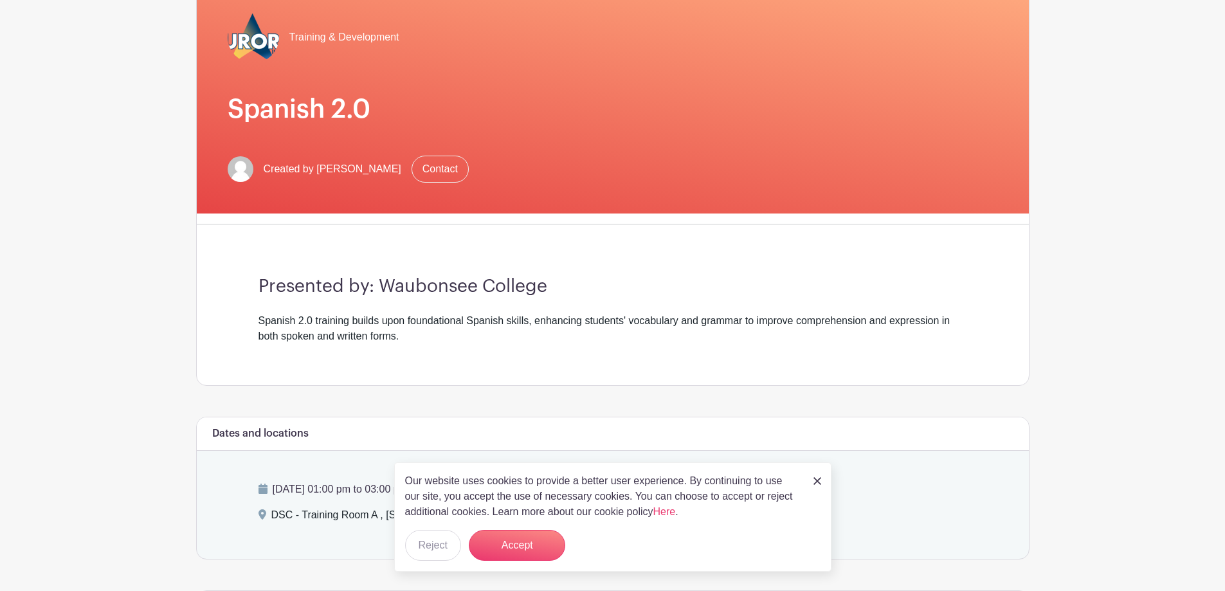
scroll to position [129, 0]
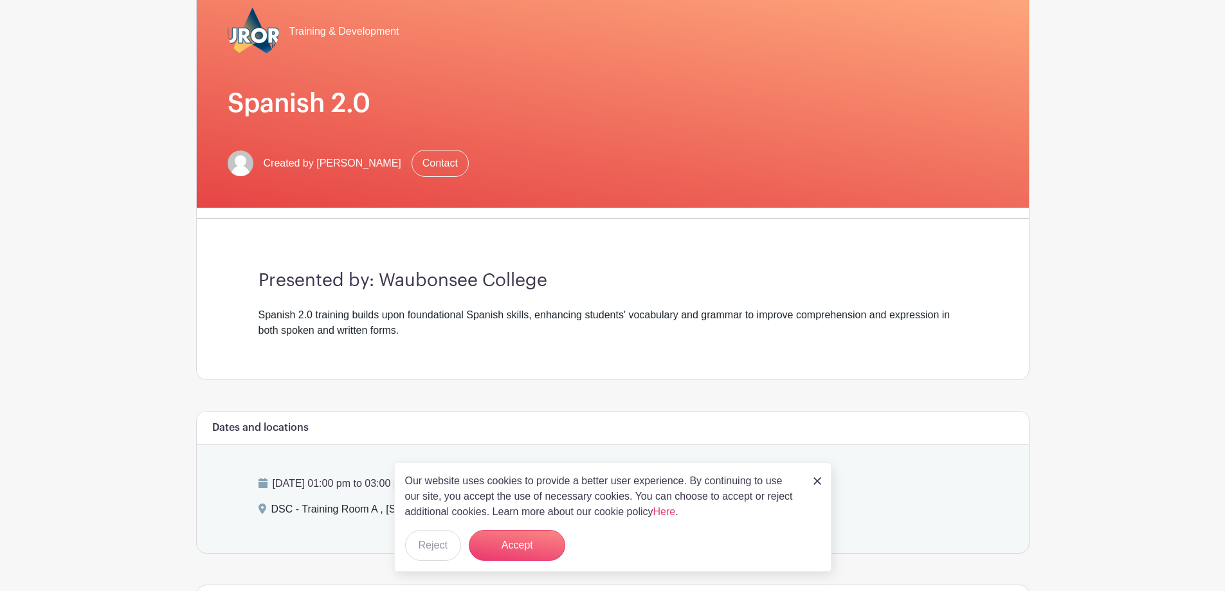
click at [602, 256] on img at bounding box center [817, 481] width 8 height 8
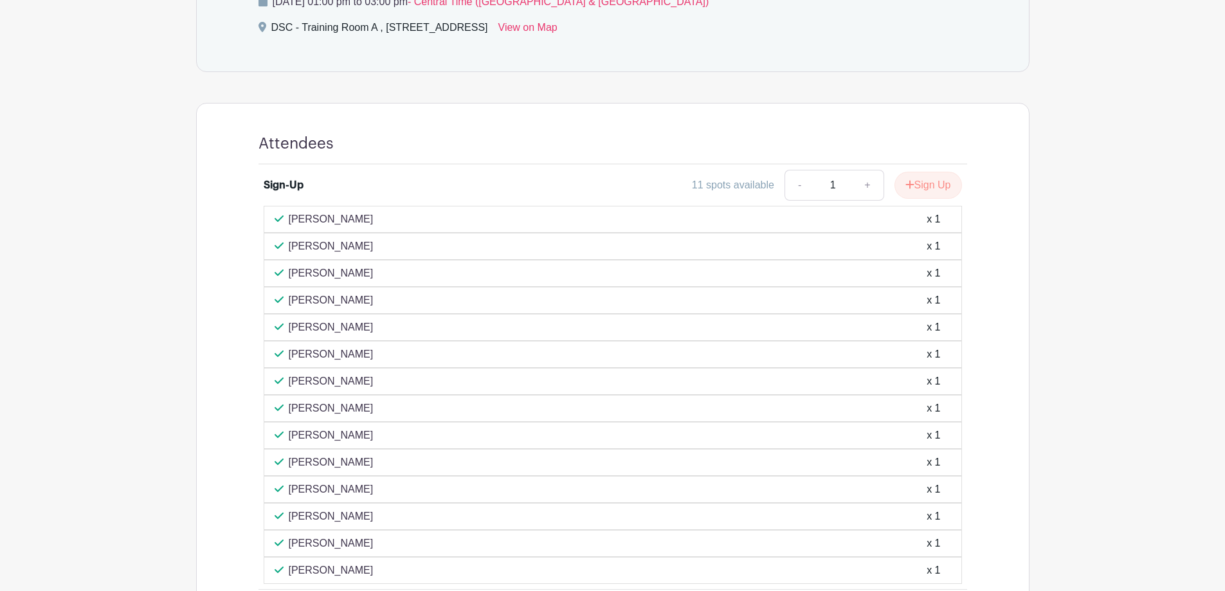
scroll to position [464, 0]
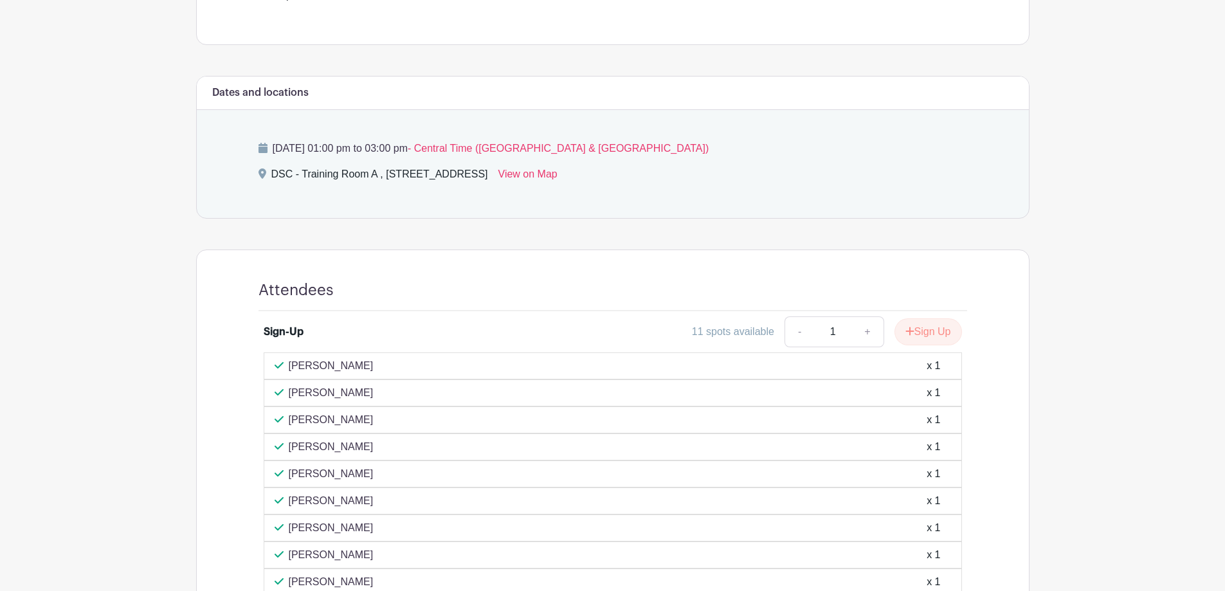
click at [602, 232] on main "Log In Sign Up for Free Training & Development Spanish 2.0 Created by [PERSON_N…" at bounding box center [612, 192] width 1225 height 1312
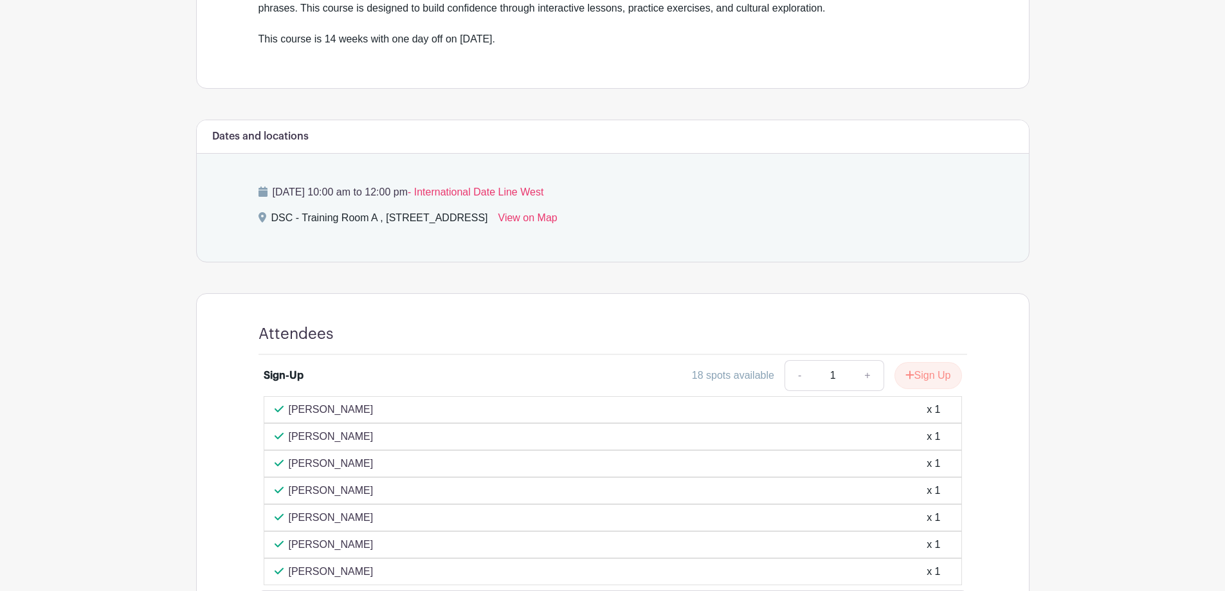
scroll to position [563, 0]
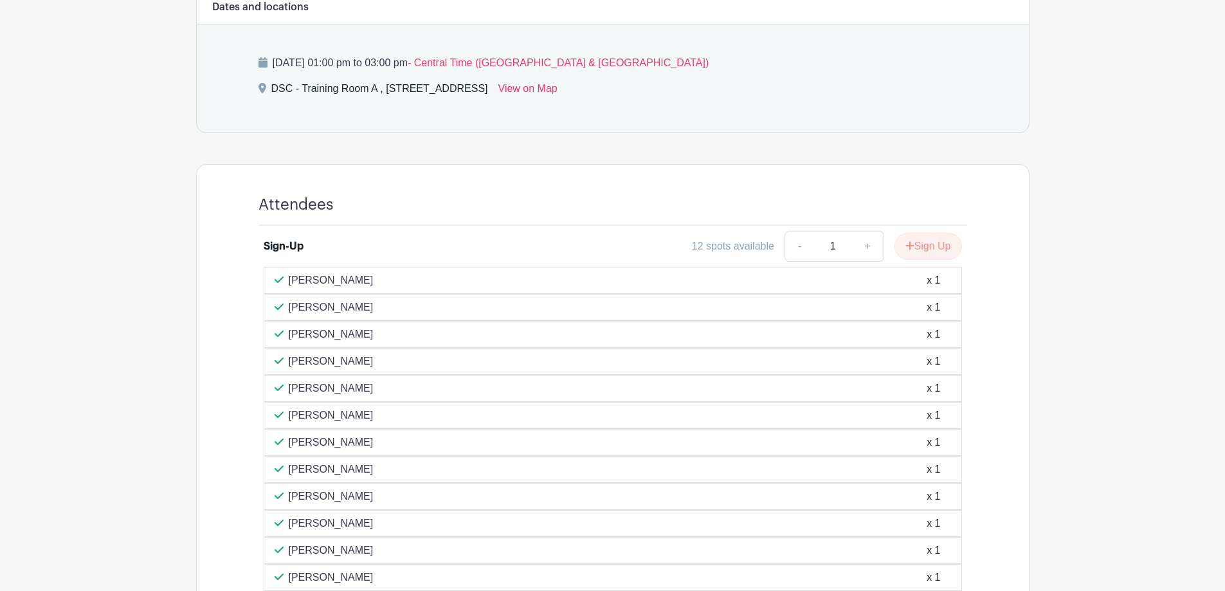
scroll to position [579, 0]
